Goal: Task Accomplishment & Management: Use online tool/utility

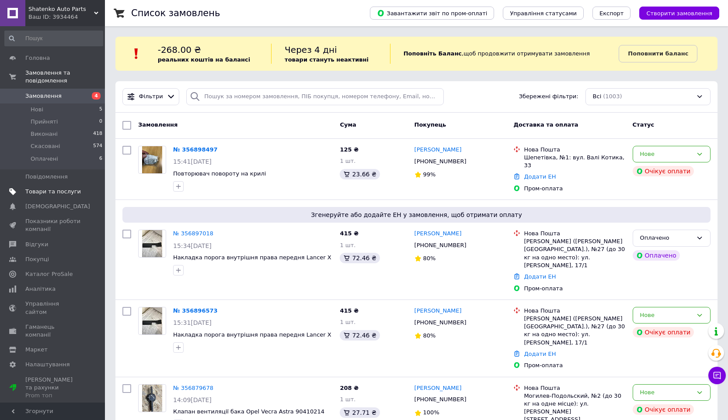
click at [49, 194] on span "Товари та послуги" at bounding box center [53, 192] width 56 height 8
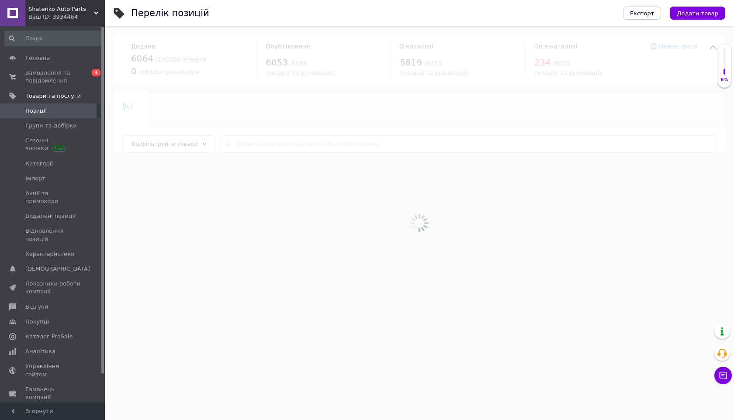
click at [286, 149] on div at bounding box center [419, 223] width 629 height 394
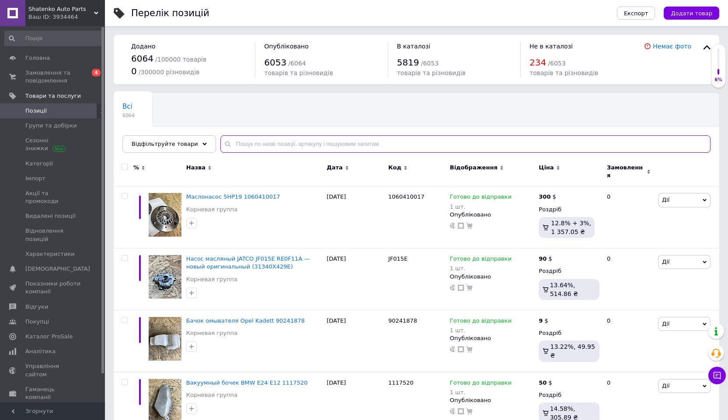
click at [284, 144] on input "text" at bounding box center [465, 143] width 490 height 17
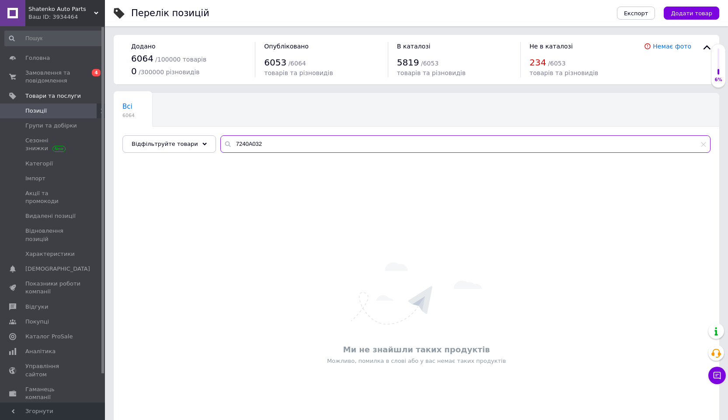
click at [253, 143] on input "7240A032" at bounding box center [465, 143] width 490 height 17
click at [265, 149] on input "1505A130" at bounding box center [465, 143] width 490 height 17
paste input "7171151K00799"
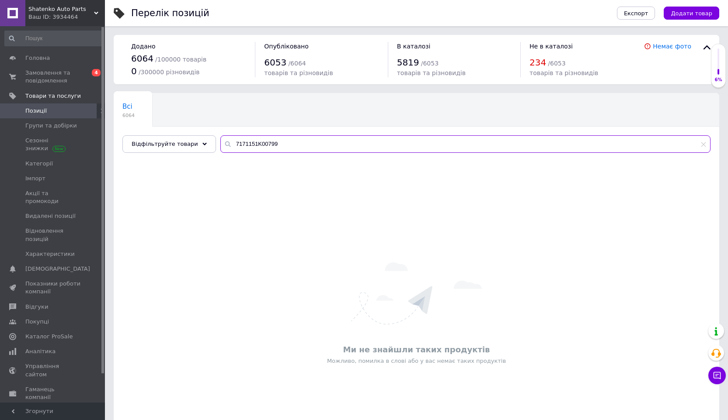
type input "7171151K00799"
